Goal: Task Accomplishment & Management: Complete application form

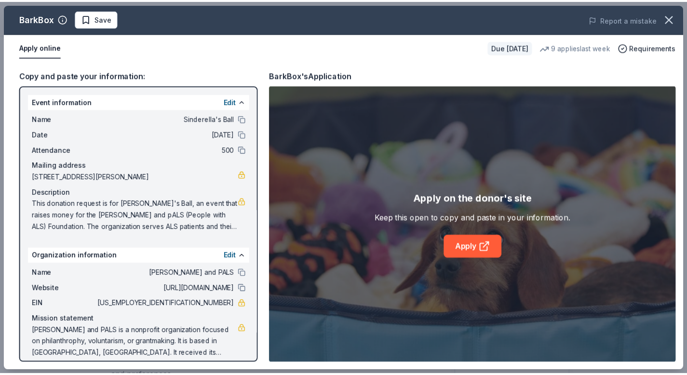
scroll to position [230, 0]
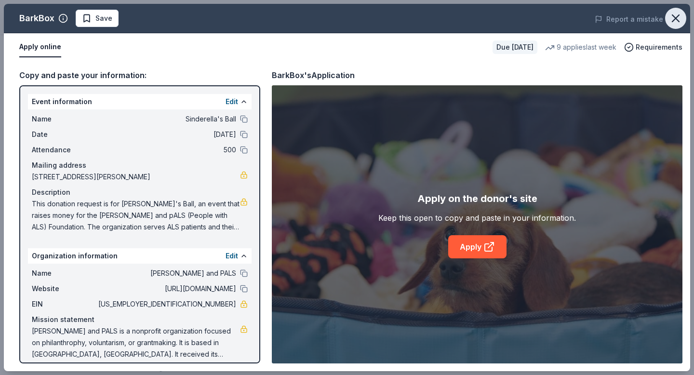
click at [676, 15] on icon "button" at bounding box center [676, 19] width 14 height 14
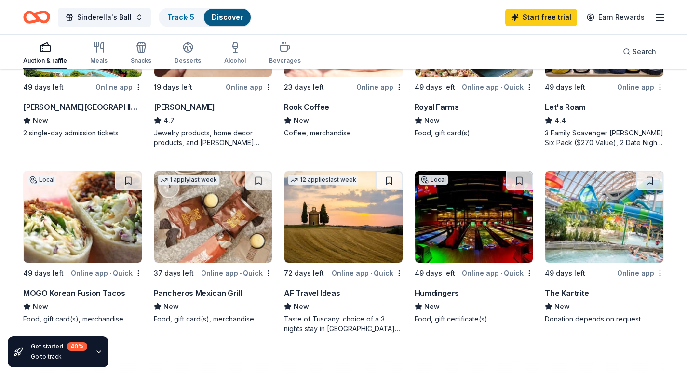
scroll to position [568, 0]
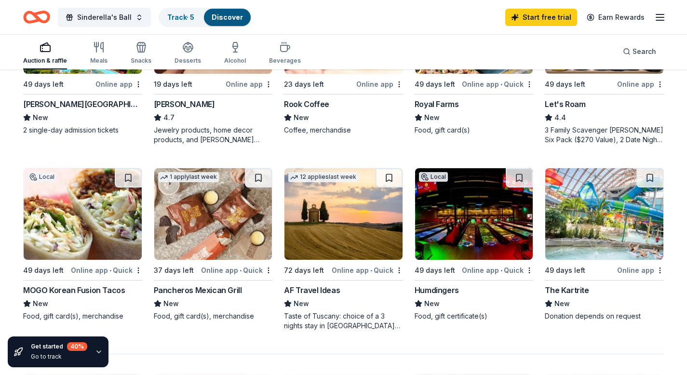
click at [100, 208] on img at bounding box center [83, 214] width 118 height 92
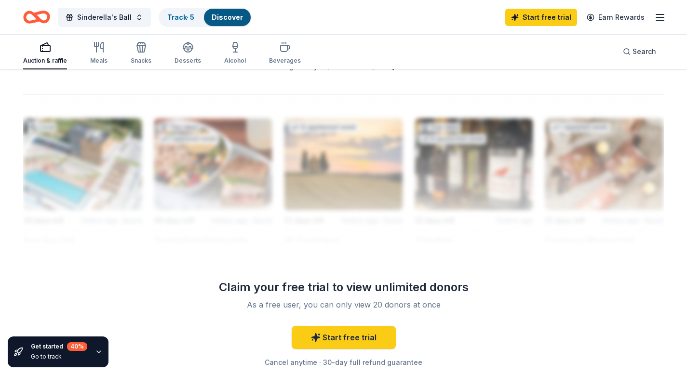
scroll to position [826, 0]
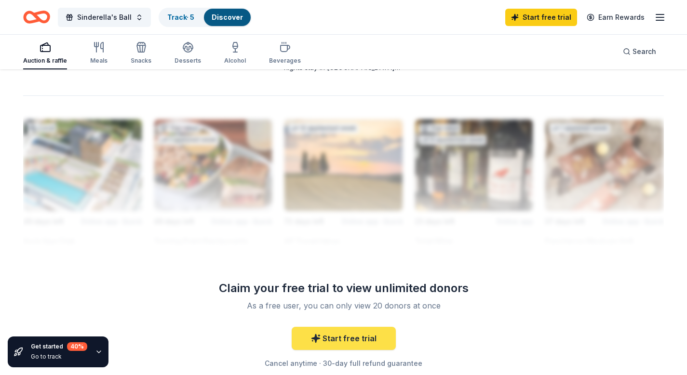
click at [360, 327] on link "Start free trial" at bounding box center [344, 338] width 104 height 23
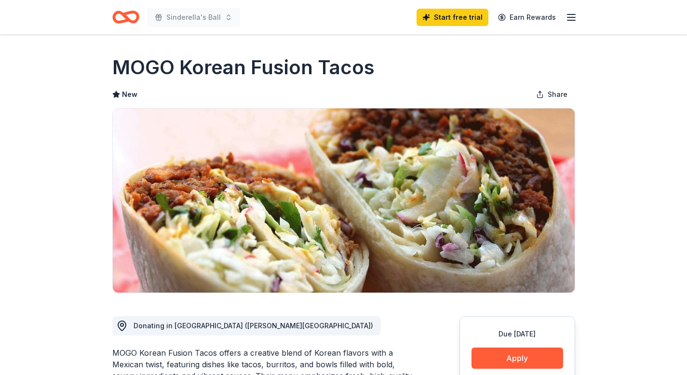
click at [210, 67] on h1 "MOGO Korean Fusion Tacos" at bounding box center [243, 67] width 262 height 27
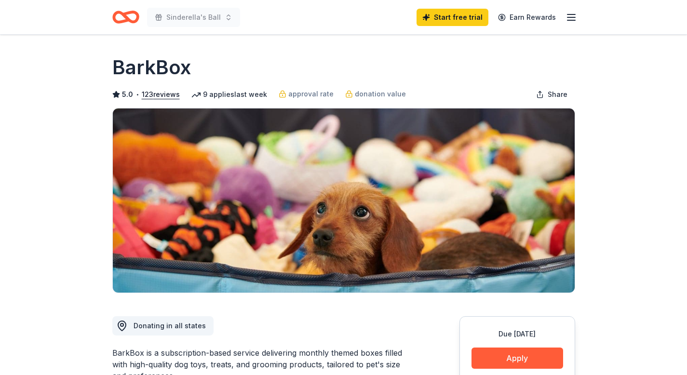
scroll to position [230, 0]
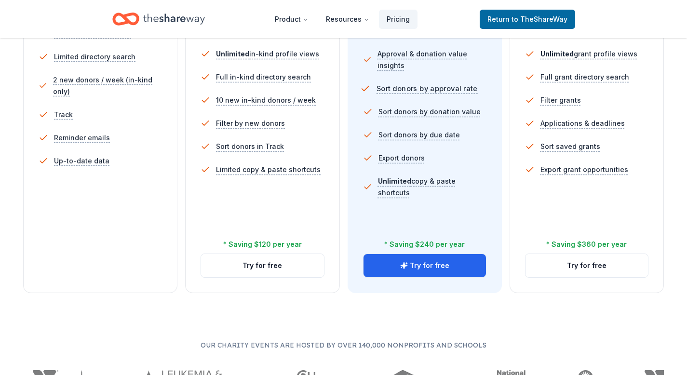
scroll to position [321, 0]
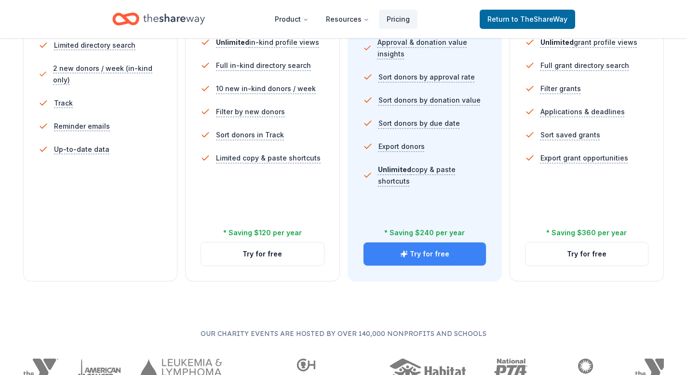
click at [420, 257] on button "Try for free" at bounding box center [425, 254] width 122 height 23
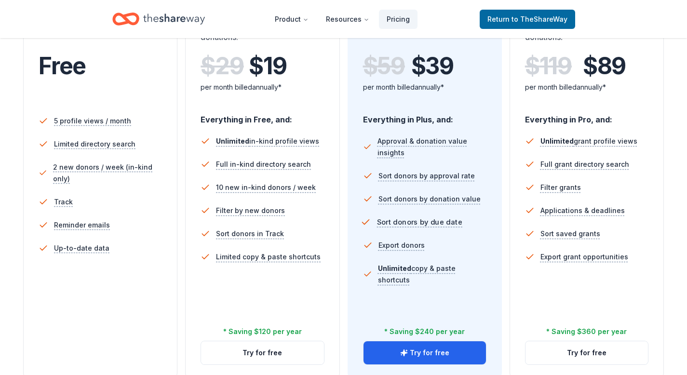
scroll to position [222, 0]
click at [412, 345] on button "Try for free" at bounding box center [425, 352] width 122 height 23
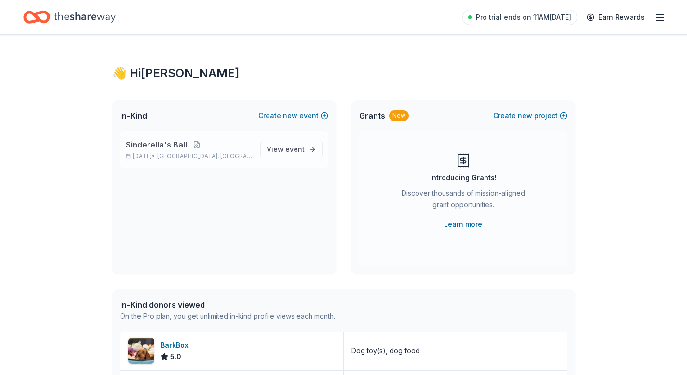
click at [175, 142] on span "Sinderella's Ball" at bounding box center [156, 145] width 61 height 12
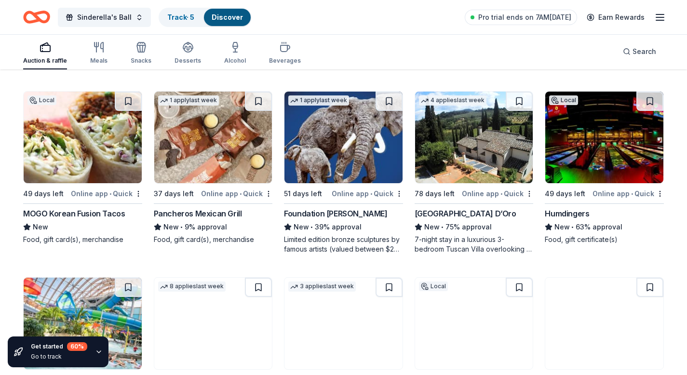
scroll to position [973, 0]
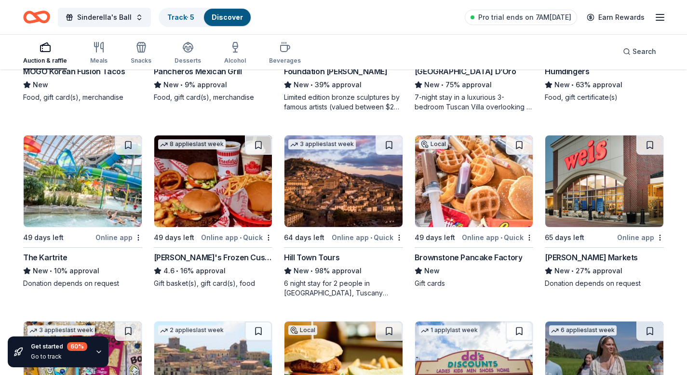
click at [450, 187] on img at bounding box center [474, 181] width 118 height 92
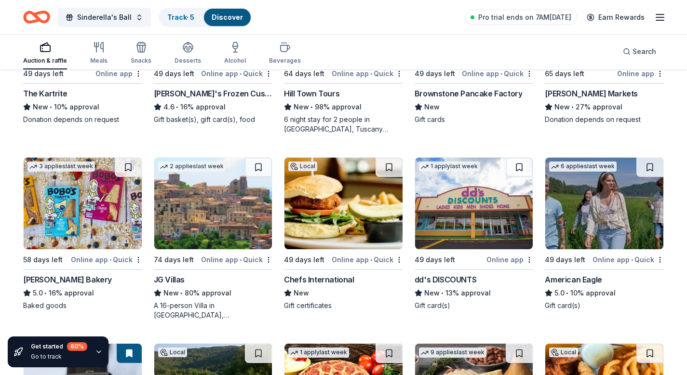
scroll to position [1140, 0]
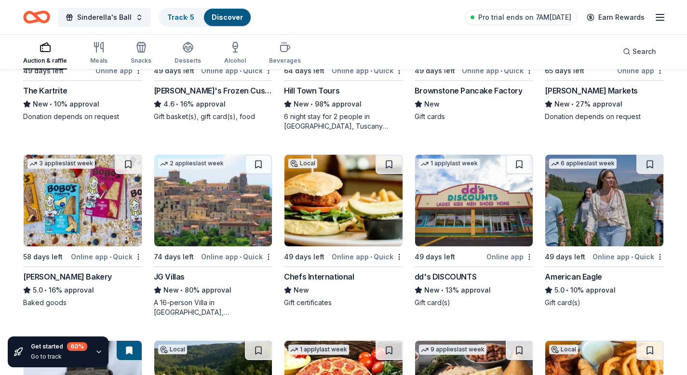
click at [66, 277] on div "Bobo's Bakery" at bounding box center [67, 277] width 89 height 12
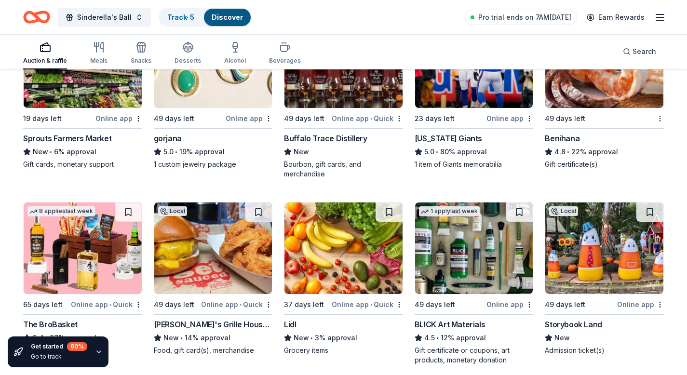
scroll to position [1825, 0]
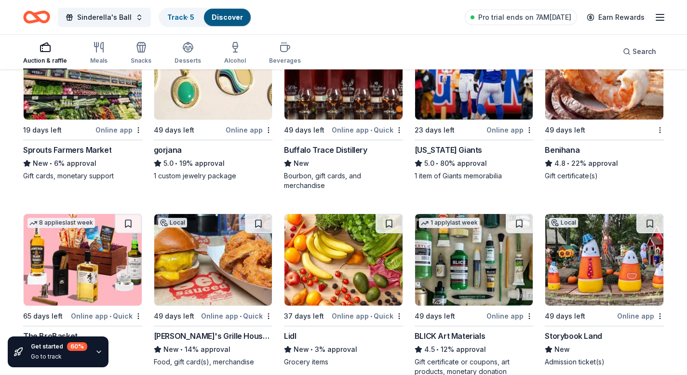
click at [619, 90] on img at bounding box center [604, 74] width 118 height 92
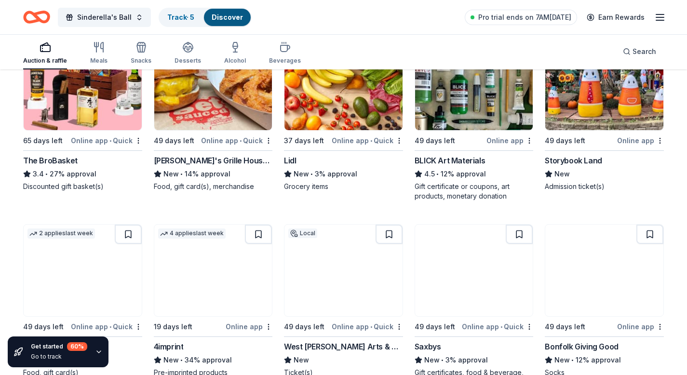
scroll to position [2003, 0]
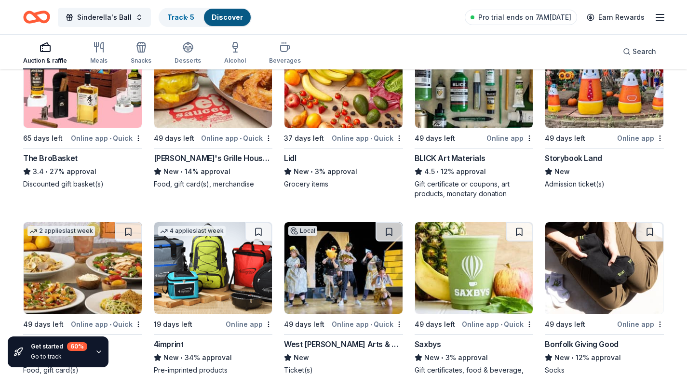
click at [455, 157] on div "BLICK Art Materials" at bounding box center [450, 158] width 70 height 12
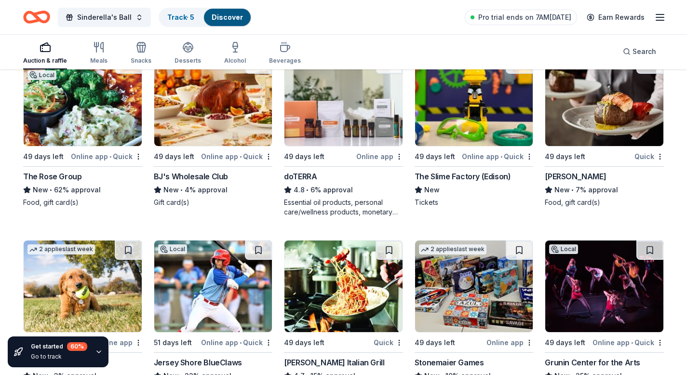
scroll to position [2358, 0]
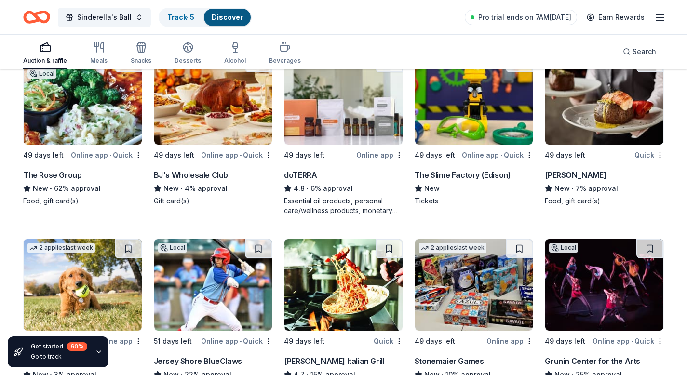
click at [583, 106] on img at bounding box center [604, 99] width 118 height 92
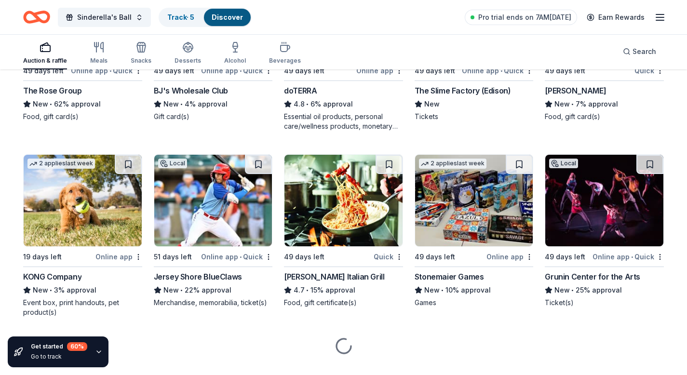
scroll to position [2462, 0]
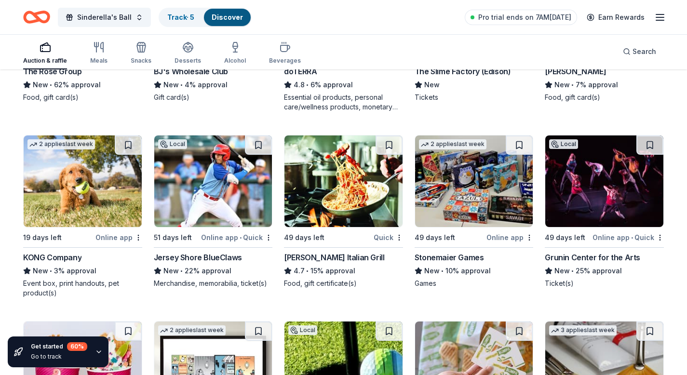
click at [80, 188] on img at bounding box center [83, 181] width 118 height 92
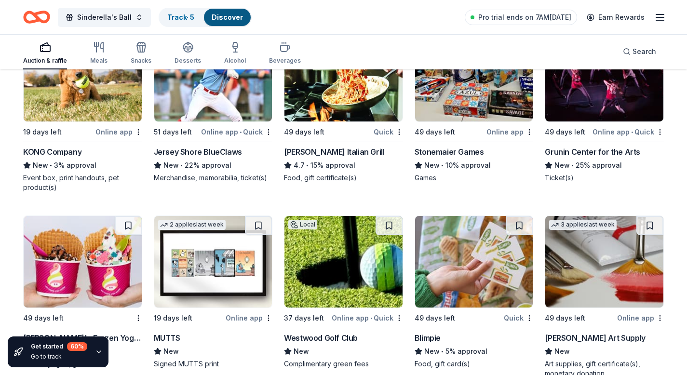
scroll to position [2598, 0]
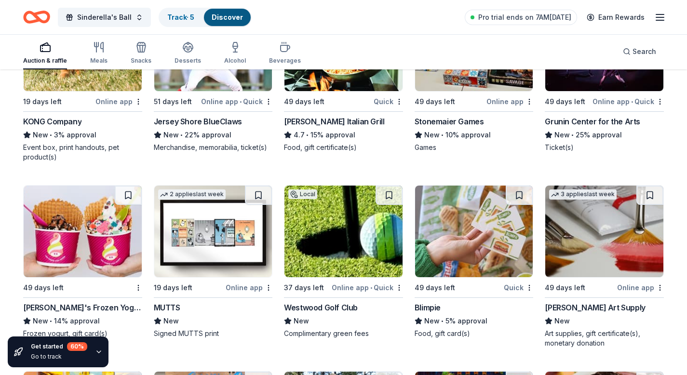
click at [207, 120] on div "Jersey Shore BlueClaws" at bounding box center [198, 122] width 88 height 12
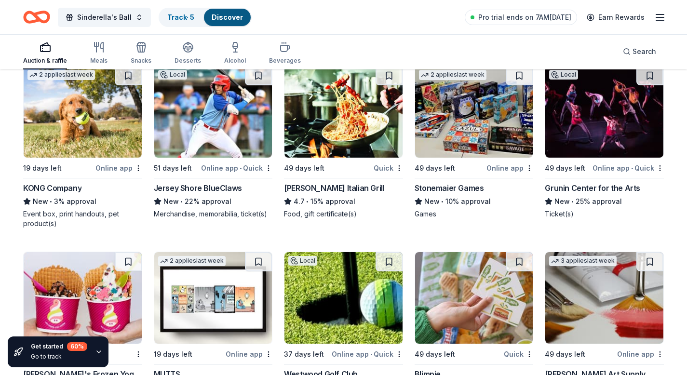
scroll to position [2529, 0]
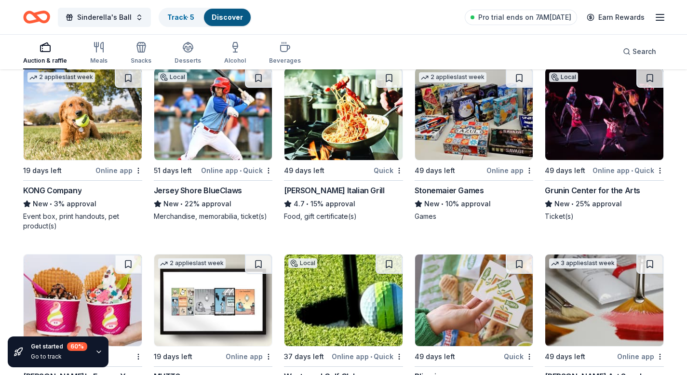
click at [95, 278] on img at bounding box center [83, 301] width 118 height 92
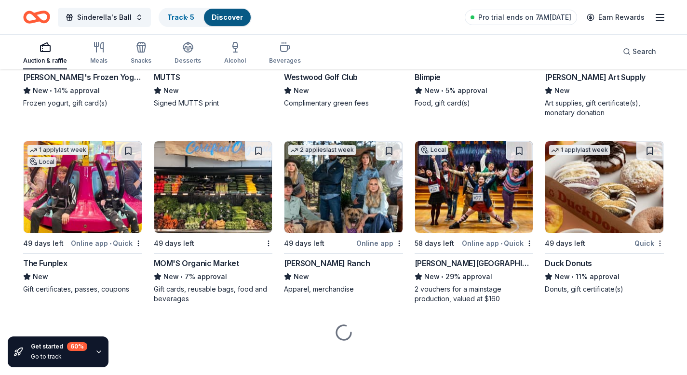
scroll to position [2834, 0]
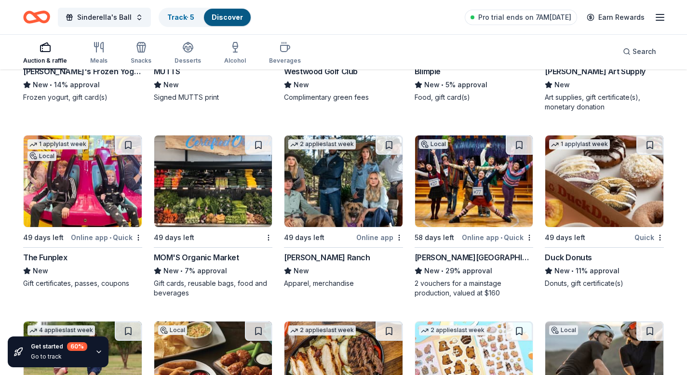
click at [70, 157] on div "1 apply last week Local" at bounding box center [58, 148] width 68 height 27
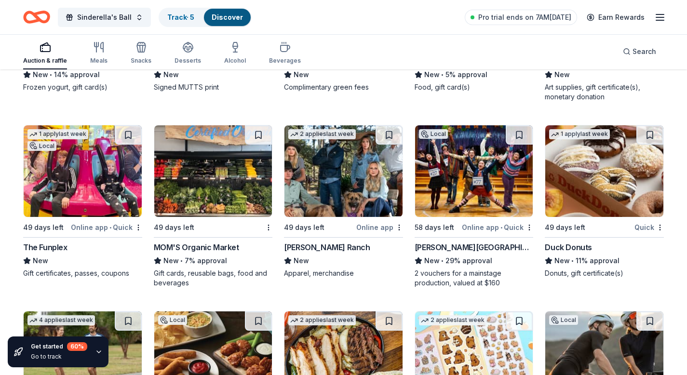
scroll to position [2848, 0]
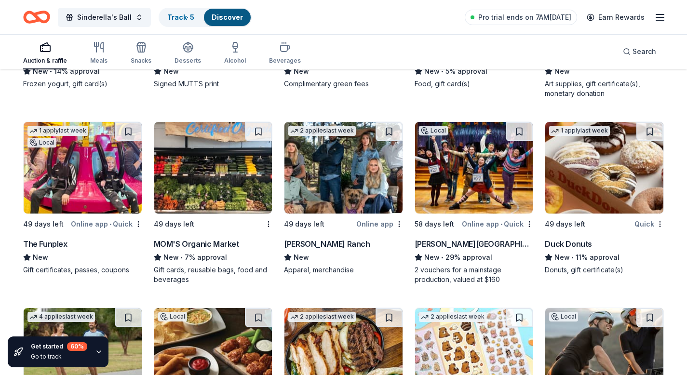
click at [573, 165] on img at bounding box center [604, 168] width 118 height 92
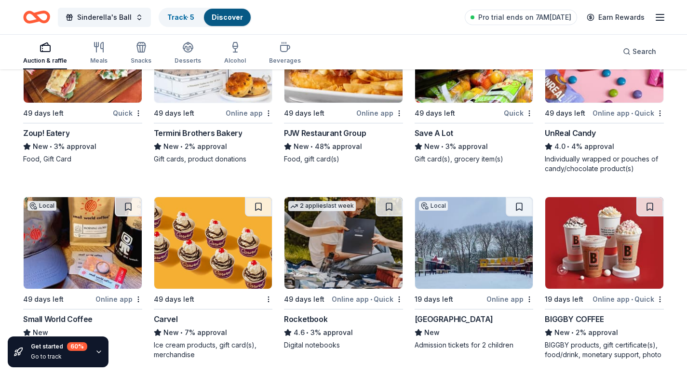
scroll to position [3289, 0]
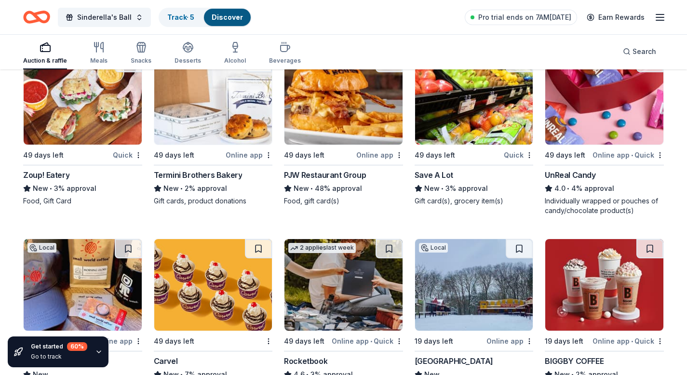
click at [355, 120] on img at bounding box center [343, 99] width 118 height 92
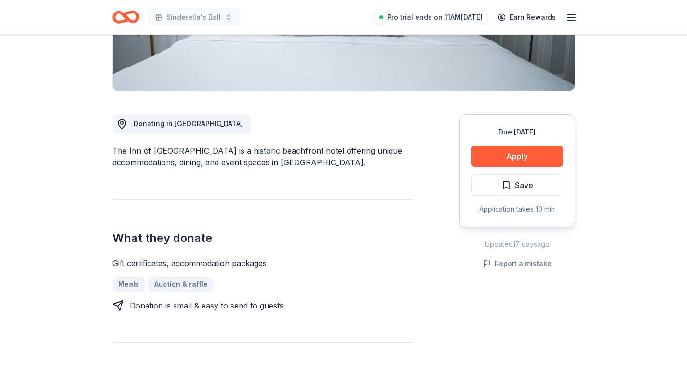
scroll to position [261, 0]
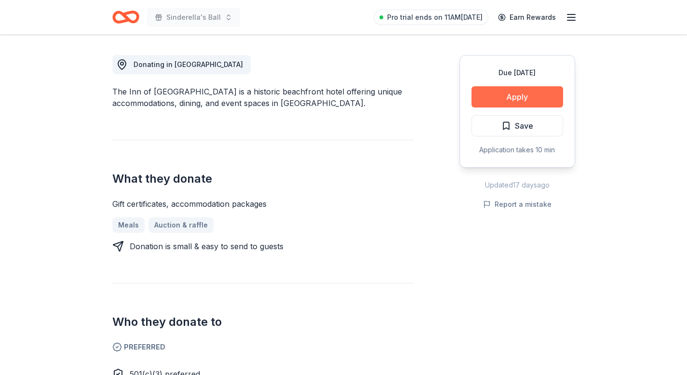
click at [523, 102] on button "Apply" at bounding box center [518, 96] width 92 height 21
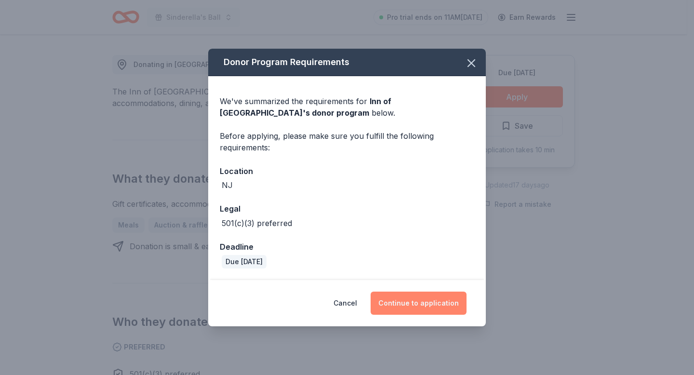
click at [413, 301] on button "Continue to application" at bounding box center [419, 303] width 96 height 23
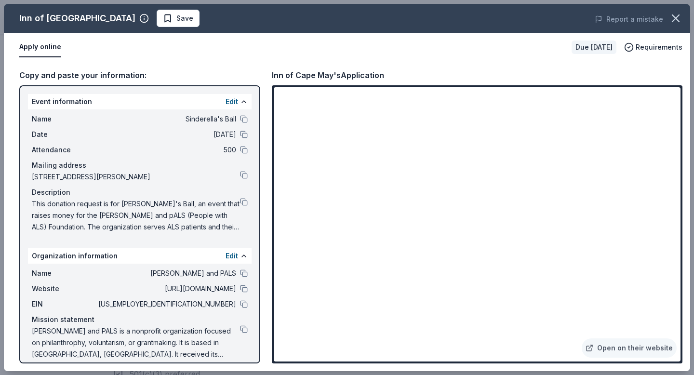
click at [151, 258] on div "Organization information Edit" at bounding box center [140, 255] width 224 height 15
click at [617, 341] on link "Open on their website" at bounding box center [629, 347] width 95 height 19
click at [681, 17] on icon "button" at bounding box center [676, 19] width 14 height 14
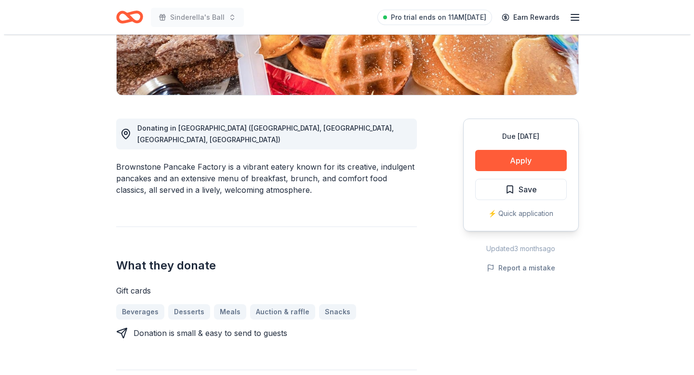
scroll to position [198, 0]
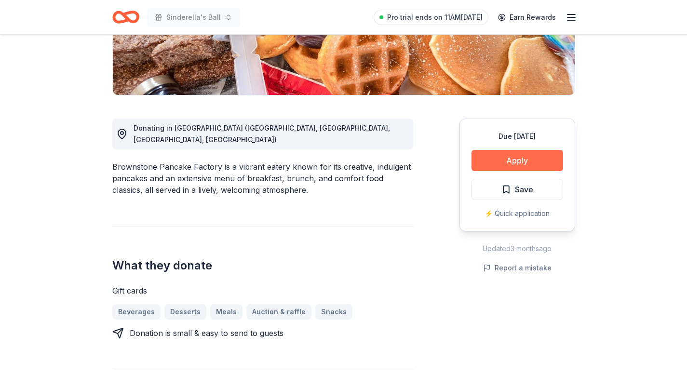
click at [517, 163] on button "Apply" at bounding box center [518, 160] width 92 height 21
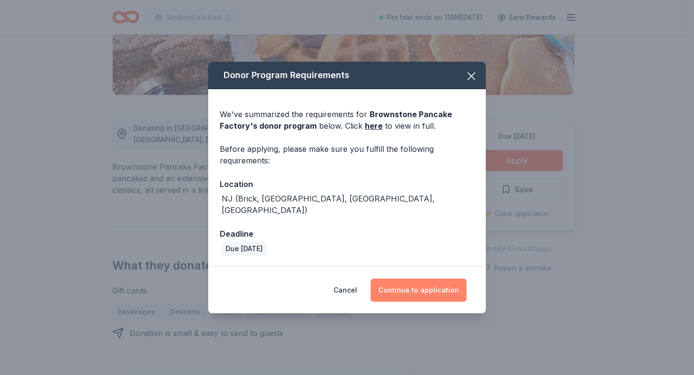
click at [423, 286] on button "Continue to application" at bounding box center [419, 290] width 96 height 23
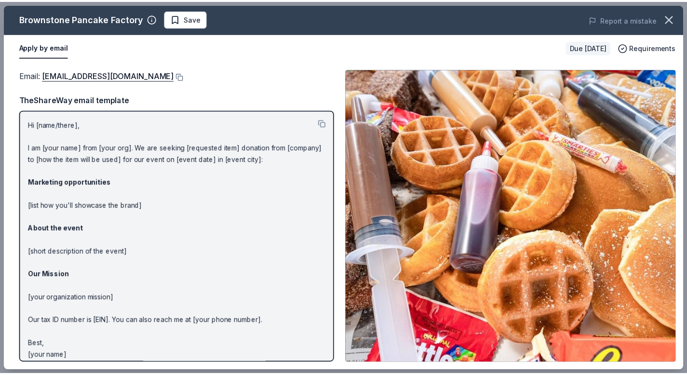
scroll to position [7, 0]
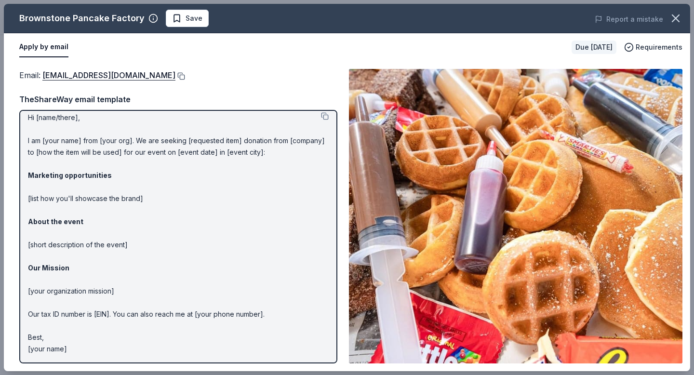
click at [176, 76] on button at bounding box center [181, 76] width 10 height 8
drag, startPoint x: 89, startPoint y: 346, endPoint x: 26, endPoint y: 109, distance: 245.0
click at [26, 135] on div "Hi [name/there], I am [your name] from [your org]. We are seeking [requested it…" at bounding box center [178, 237] width 318 height 254
click at [29, 117] on p "Hi [name/there], I am [your name] from [your org]. We are seeking [requested it…" at bounding box center [178, 233] width 301 height 243
drag, startPoint x: 28, startPoint y: 117, endPoint x: 82, endPoint y: 166, distance: 73.0
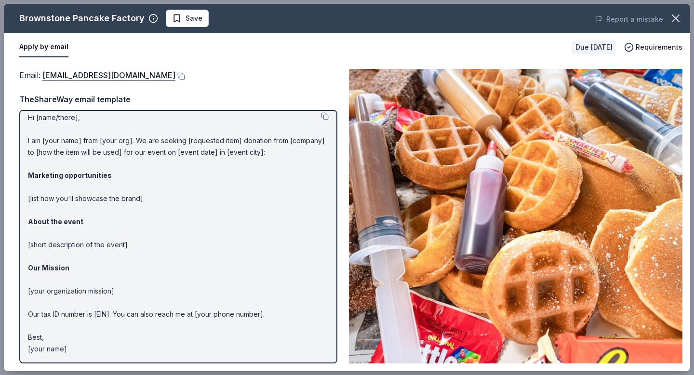
click at [82, 166] on p "Hi [name/there], I am [your name] from [your org]. We are seeking [requested it…" at bounding box center [178, 233] width 301 height 243
click at [470, 121] on img at bounding box center [516, 216] width 334 height 295
click at [180, 160] on p "Hi [name/there], I am [your name] from [your org]. We are seeking [requested it…" at bounding box center [178, 233] width 301 height 243
click at [321, 115] on button at bounding box center [325, 116] width 8 height 8
drag, startPoint x: 143, startPoint y: 17, endPoint x: 38, endPoint y: 17, distance: 105.6
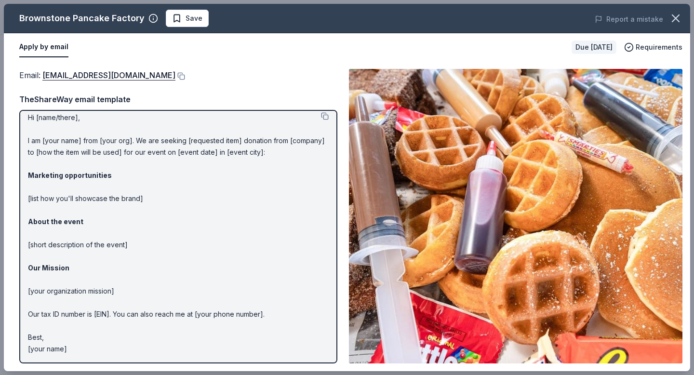
click at [75, 22] on div "Brownstone Pancake Factory" at bounding box center [88, 18] width 139 height 15
click at [681, 17] on icon "button" at bounding box center [676, 19] width 14 height 14
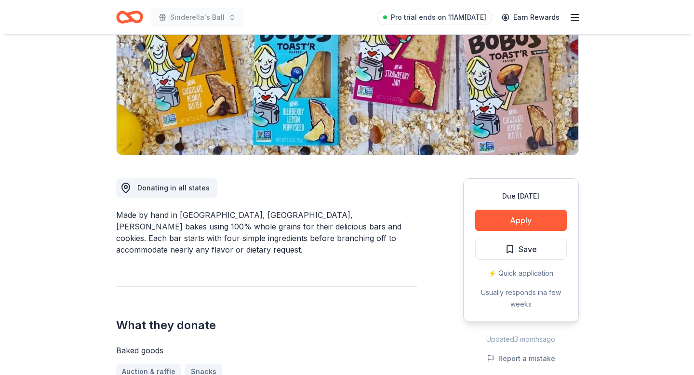
scroll to position [160, 0]
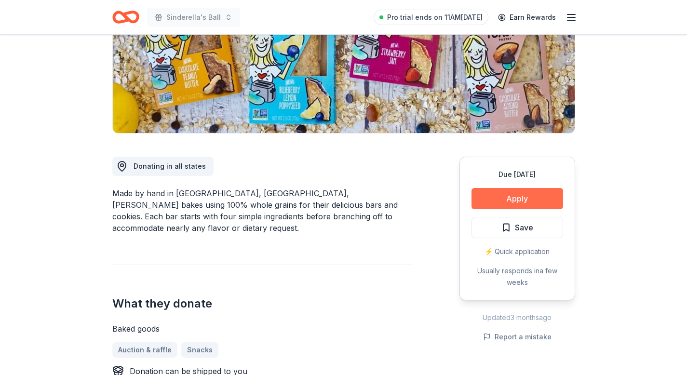
click at [532, 197] on button "Apply" at bounding box center [518, 198] width 92 height 21
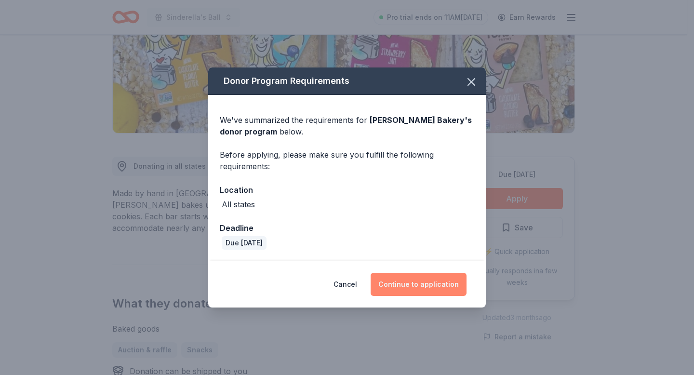
click at [446, 282] on button "Continue to application" at bounding box center [419, 284] width 96 height 23
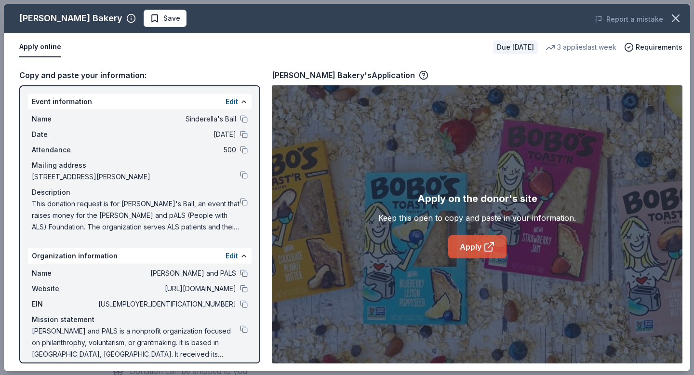
click at [469, 242] on link "Apply" at bounding box center [477, 246] width 58 height 23
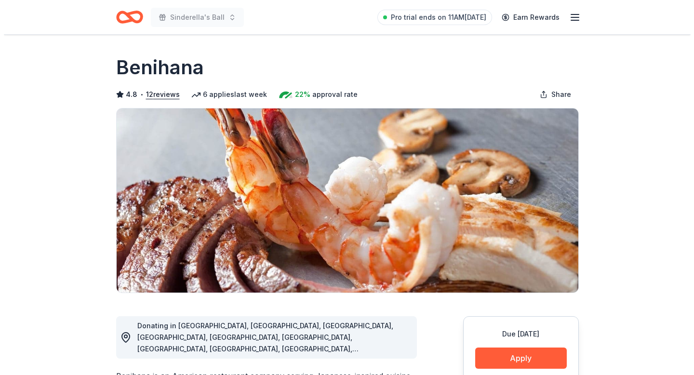
scroll to position [52, 0]
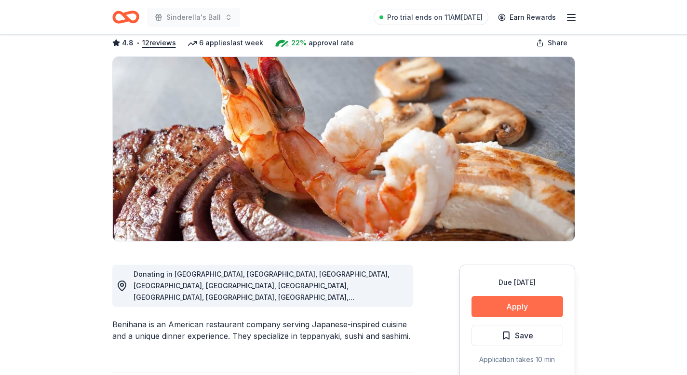
click at [509, 309] on button "Apply" at bounding box center [518, 306] width 92 height 21
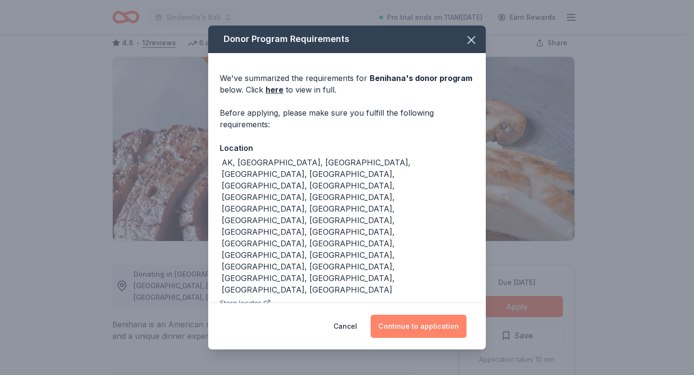
click at [426, 328] on button "Continue to application" at bounding box center [419, 326] width 96 height 23
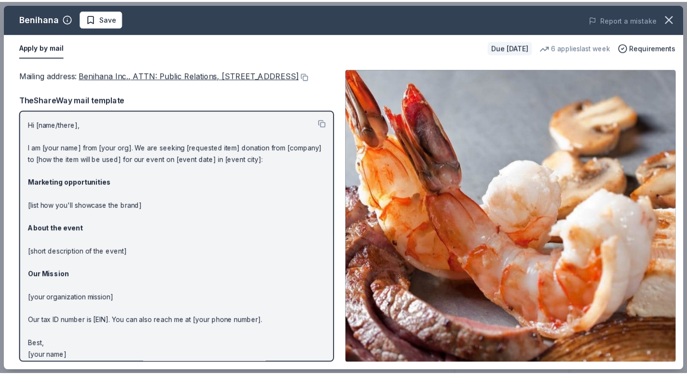
scroll to position [19, 0]
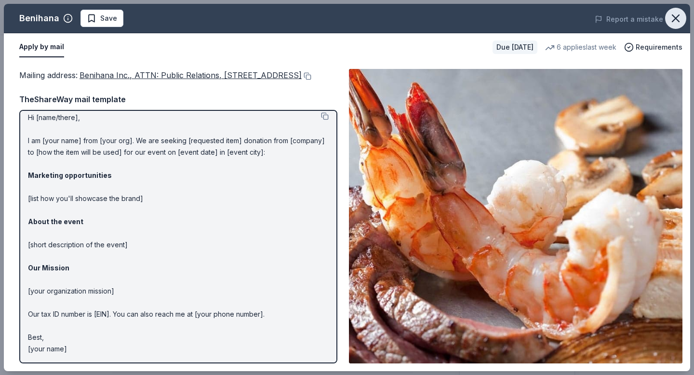
click at [679, 19] on icon "button" at bounding box center [676, 19] width 14 height 14
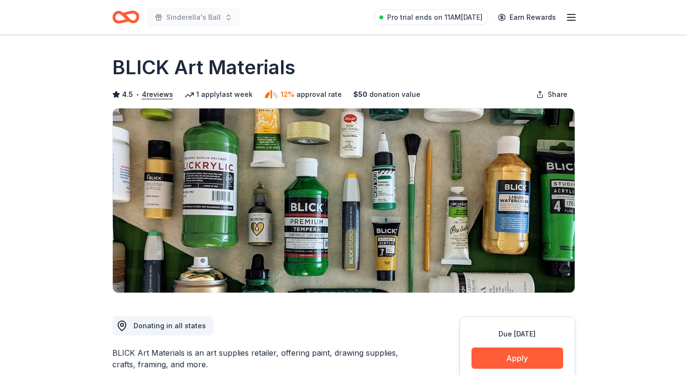
scroll to position [217, 0]
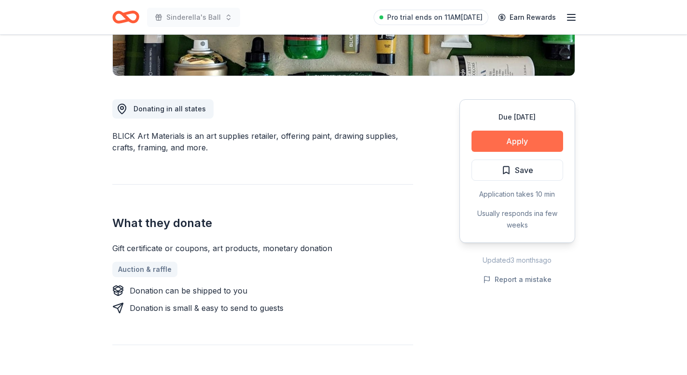
click at [513, 135] on button "Apply" at bounding box center [518, 141] width 92 height 21
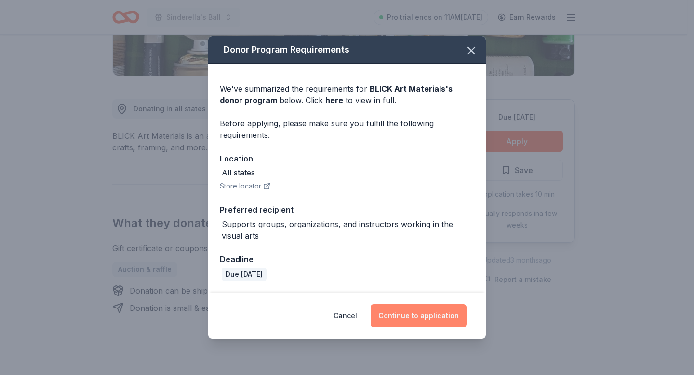
click at [404, 313] on button "Continue to application" at bounding box center [419, 315] width 96 height 23
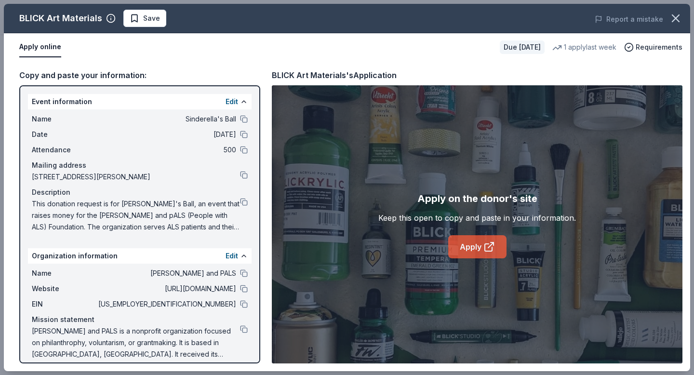
click at [495, 252] on link "Apply" at bounding box center [477, 246] width 58 height 23
click at [675, 19] on icon "button" at bounding box center [676, 18] width 7 height 7
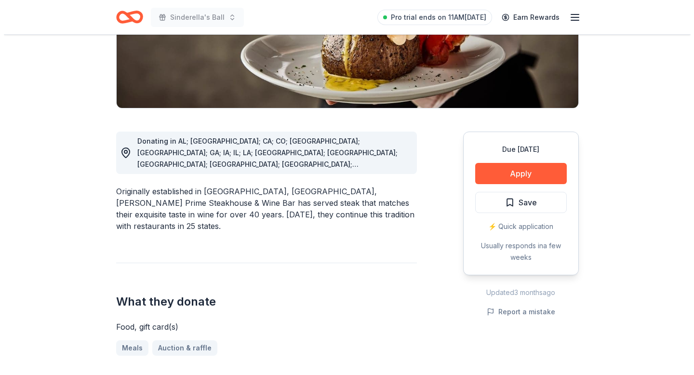
scroll to position [186, 0]
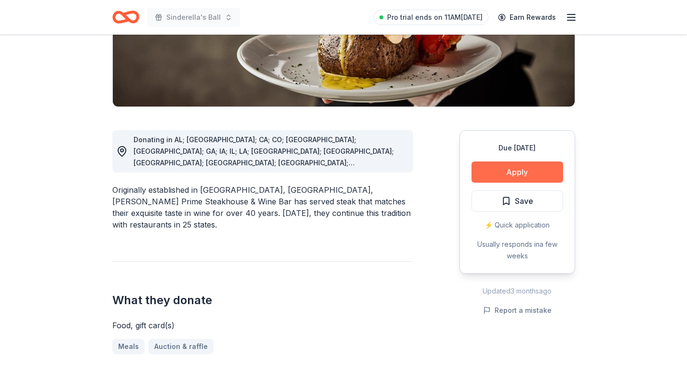
click at [542, 169] on button "Apply" at bounding box center [518, 172] width 92 height 21
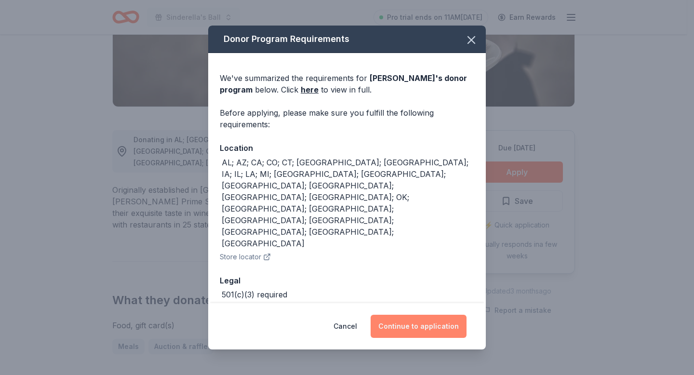
click at [423, 315] on button "Continue to application" at bounding box center [419, 326] width 96 height 23
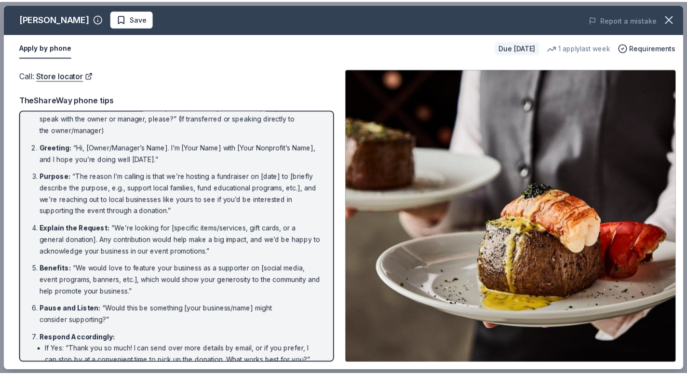
scroll to position [0, 0]
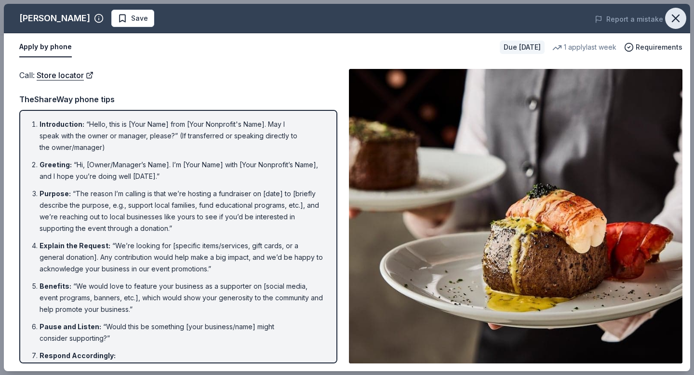
click at [677, 20] on icon "button" at bounding box center [676, 18] width 7 height 7
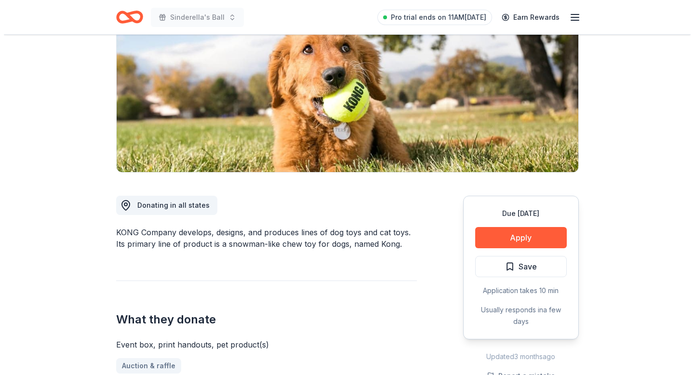
scroll to position [143, 0]
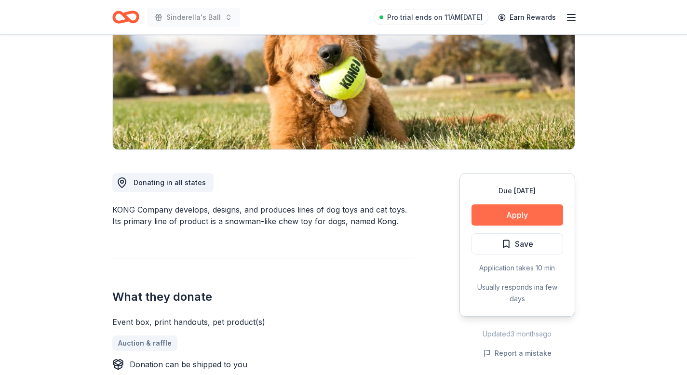
click at [506, 214] on button "Apply" at bounding box center [518, 214] width 92 height 21
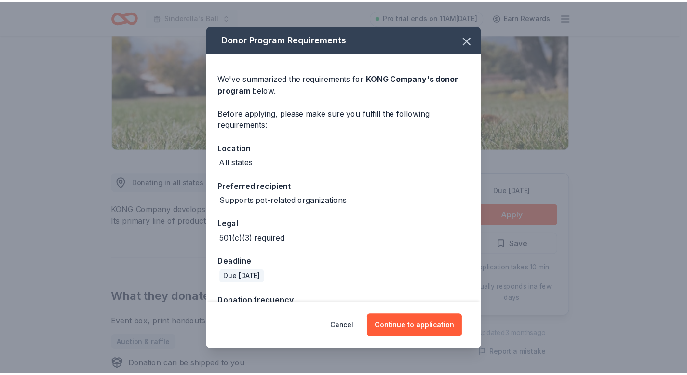
scroll to position [29, 0]
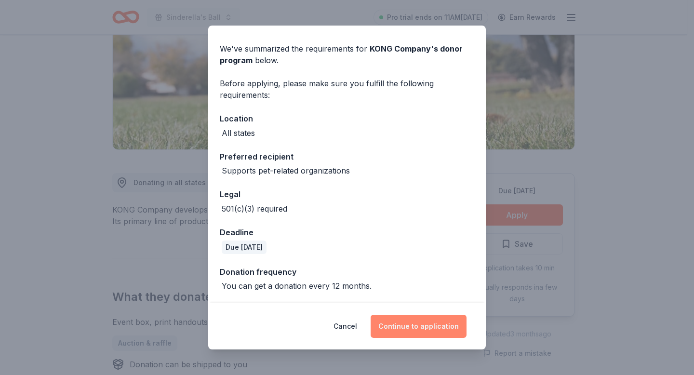
click at [409, 326] on button "Continue to application" at bounding box center [419, 326] width 96 height 23
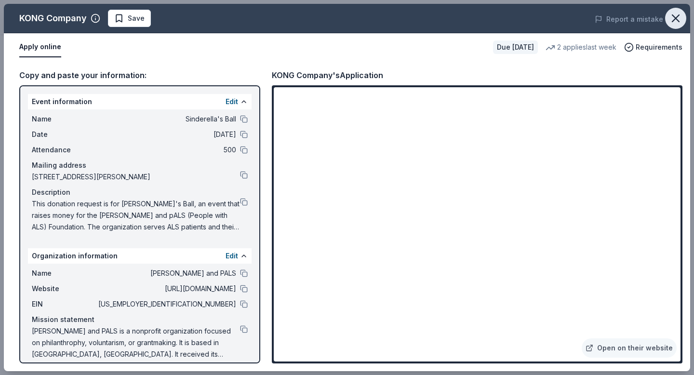
click at [675, 20] on icon "button" at bounding box center [676, 19] width 14 height 14
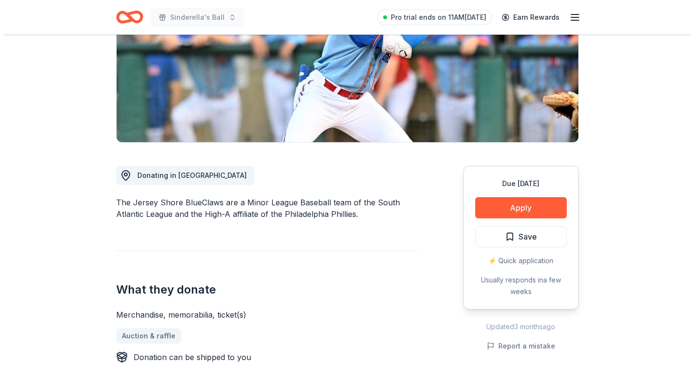
scroll to position [195, 0]
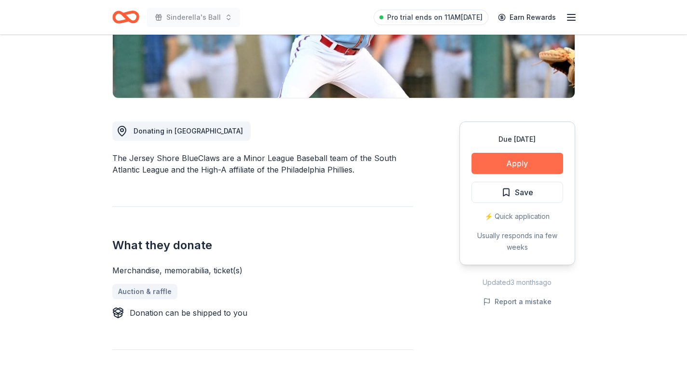
click at [507, 158] on button "Apply" at bounding box center [518, 163] width 92 height 21
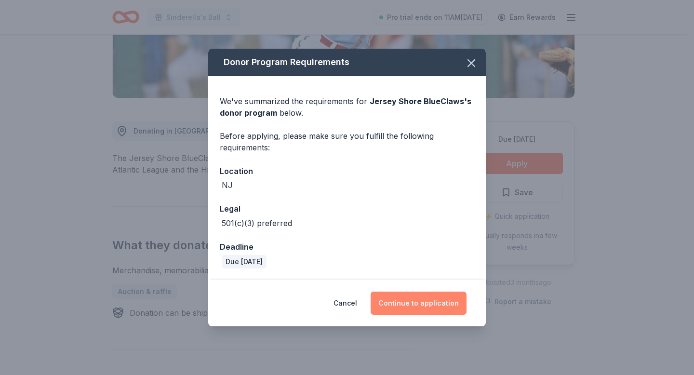
click at [414, 301] on button "Continue to application" at bounding box center [419, 303] width 96 height 23
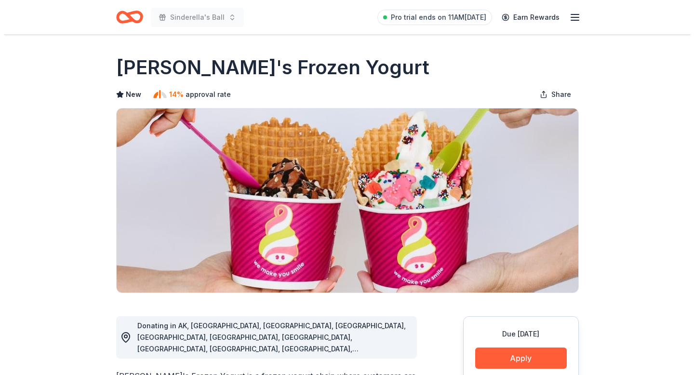
scroll to position [228, 0]
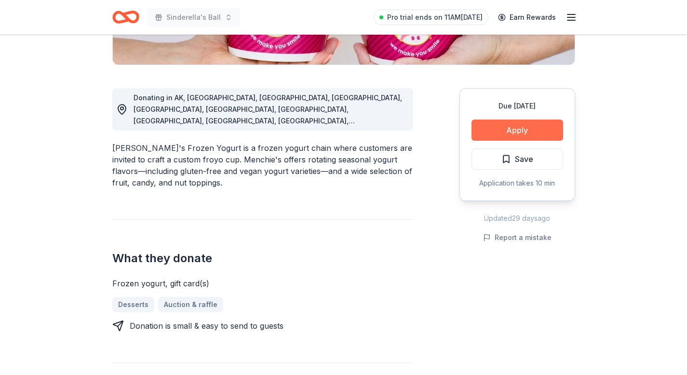
click at [527, 133] on button "Apply" at bounding box center [518, 130] width 92 height 21
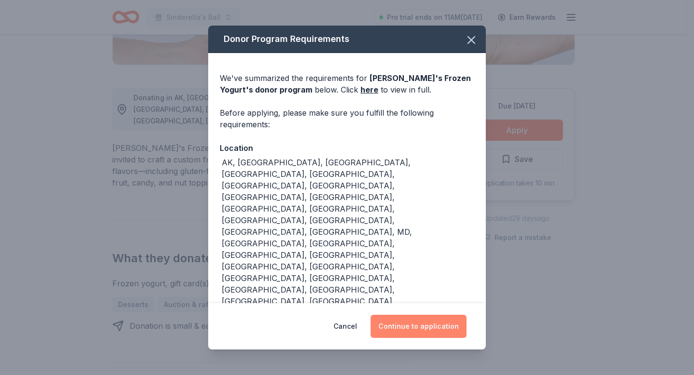
click at [449, 315] on button "Continue to application" at bounding box center [419, 326] width 96 height 23
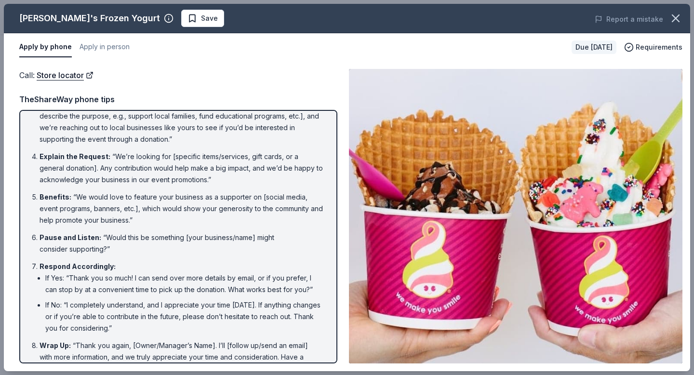
scroll to position [109, 0]
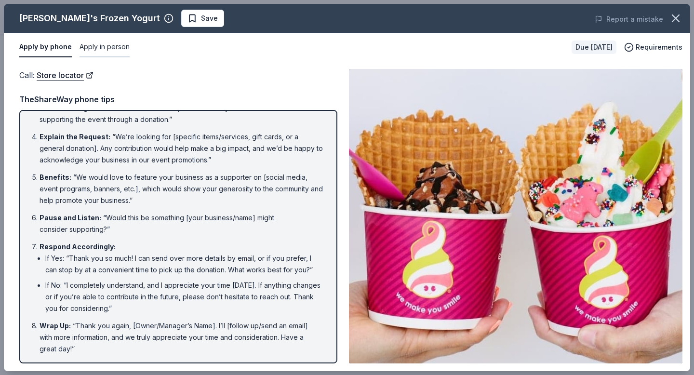
click at [116, 42] on button "Apply in person" at bounding box center [105, 47] width 50 height 20
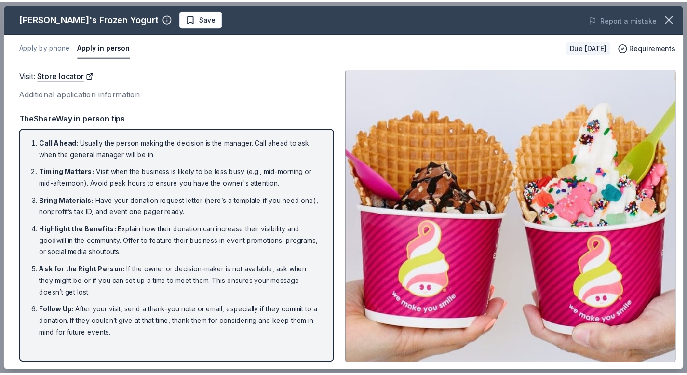
scroll to position [0, 0]
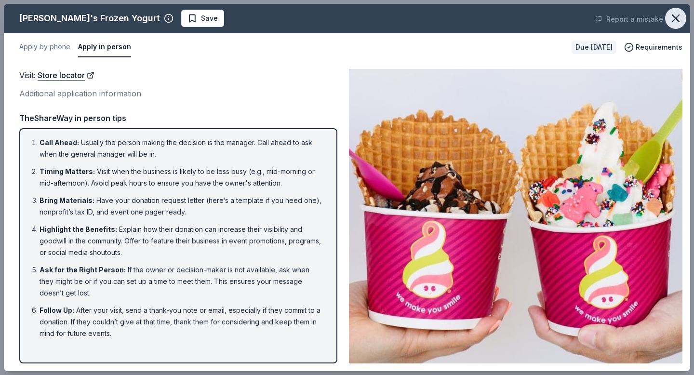
click at [675, 16] on icon "button" at bounding box center [676, 18] width 7 height 7
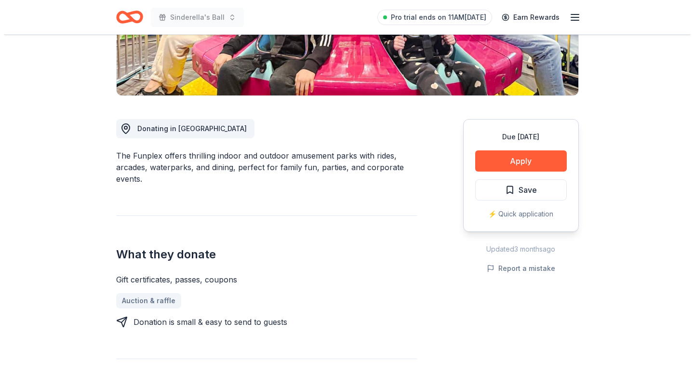
scroll to position [198, 0]
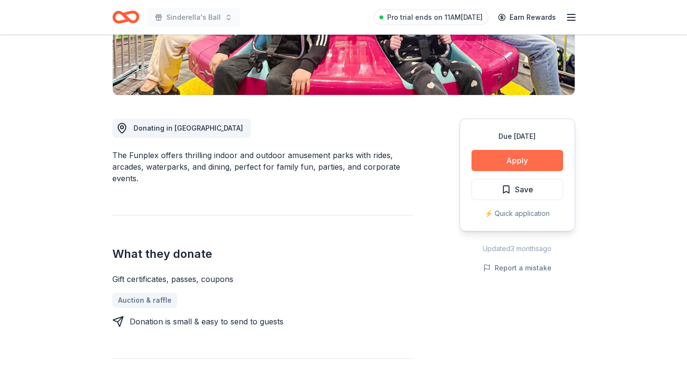
click at [503, 162] on button "Apply" at bounding box center [518, 160] width 92 height 21
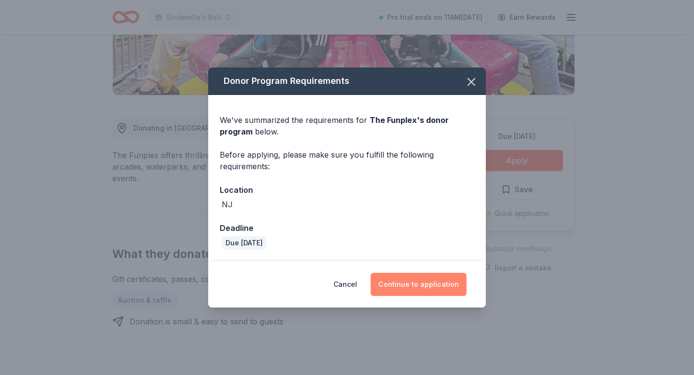
click at [408, 282] on button "Continue to application" at bounding box center [419, 284] width 96 height 23
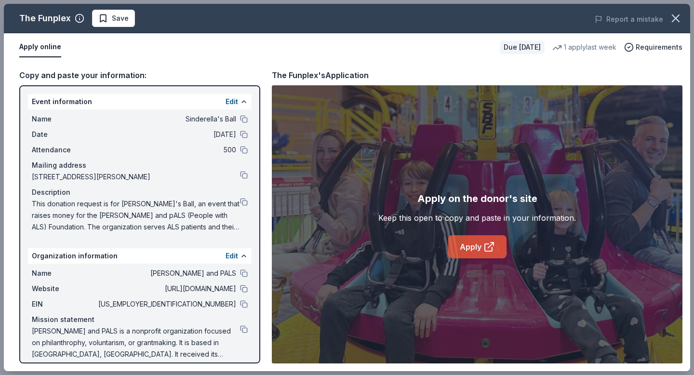
click at [482, 245] on link "Apply" at bounding box center [477, 246] width 58 height 23
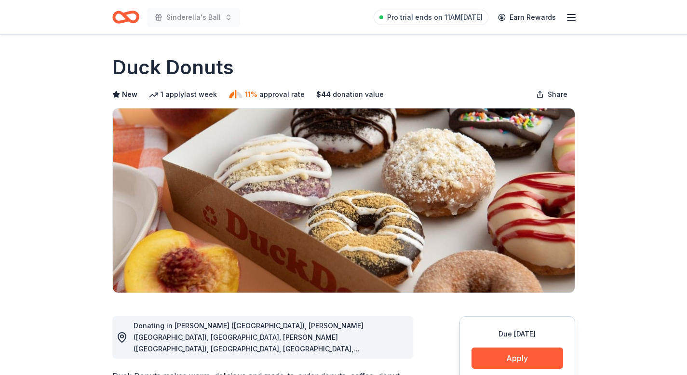
scroll to position [107, 0]
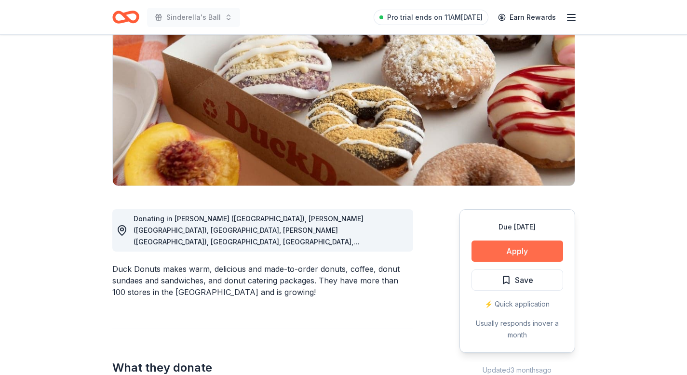
click at [504, 248] on button "Apply" at bounding box center [518, 251] width 92 height 21
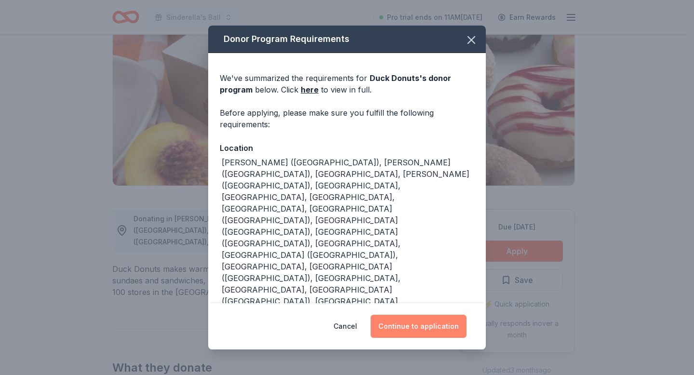
click at [445, 315] on button "Continue to application" at bounding box center [419, 326] width 96 height 23
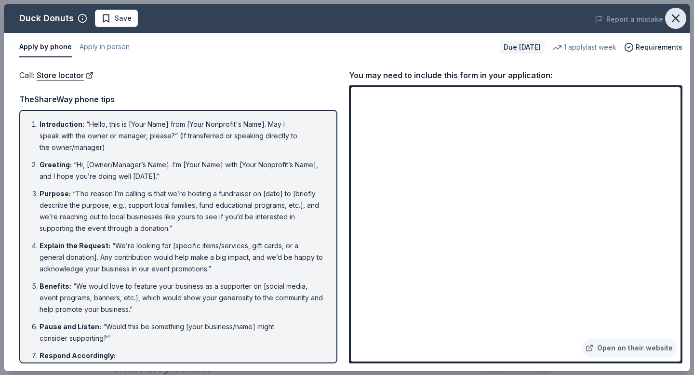
click at [672, 17] on icon "button" at bounding box center [676, 19] width 14 height 14
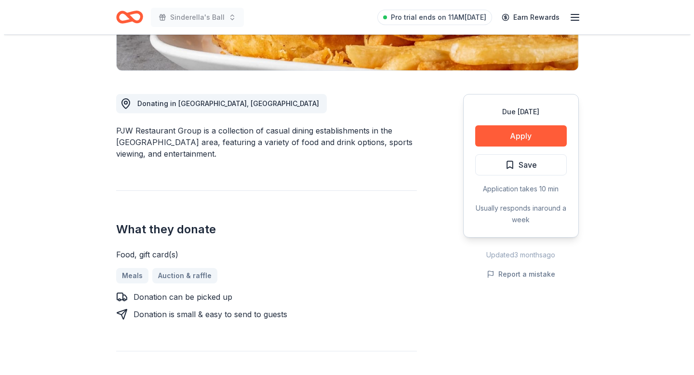
scroll to position [226, 0]
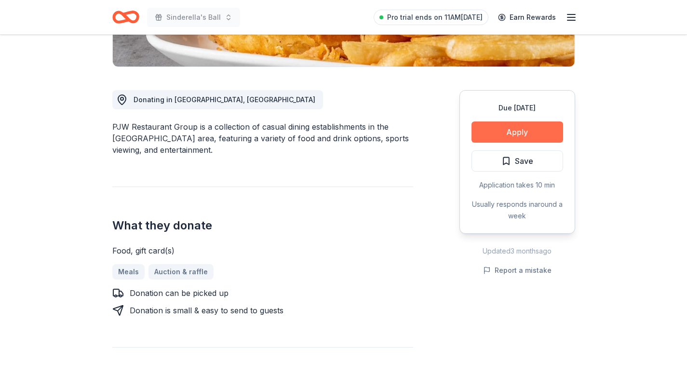
click at [506, 132] on button "Apply" at bounding box center [518, 132] width 92 height 21
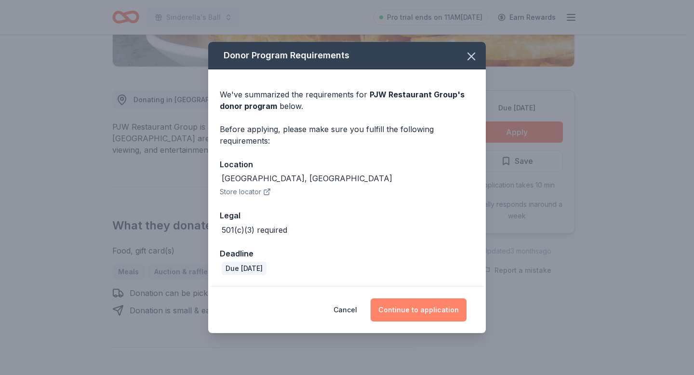
click at [414, 309] on button "Continue to application" at bounding box center [419, 309] width 96 height 23
